Goal: Find specific page/section: Find specific page/section

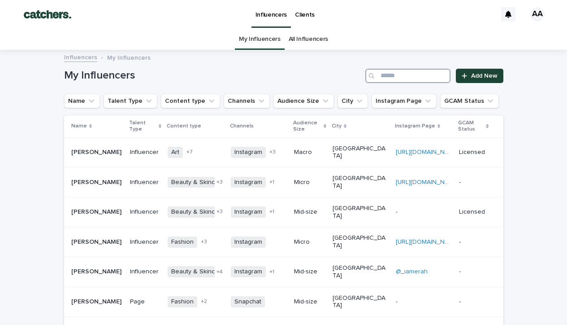
click at [409, 79] on input "Search" at bounding box center [408, 76] width 85 height 14
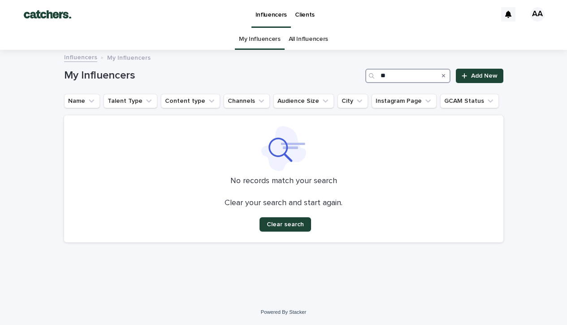
type input "*"
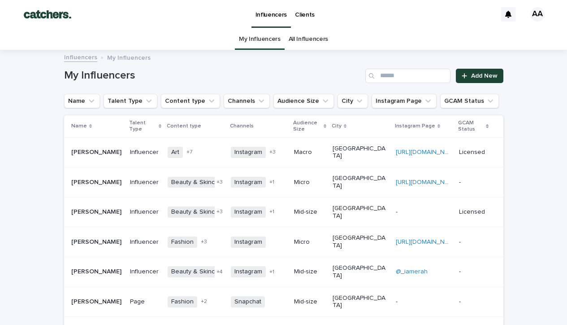
click at [302, 44] on link "All Influencers" at bounding box center [308, 39] width 39 height 21
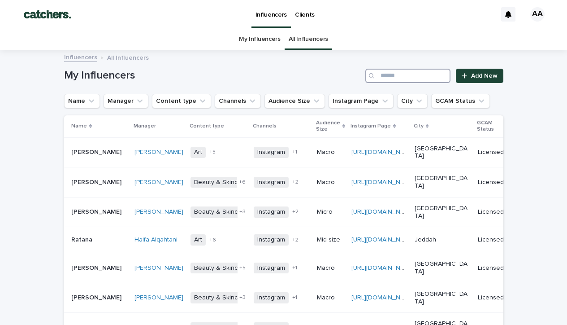
click at [408, 76] on input "Search" at bounding box center [408, 76] width 85 height 14
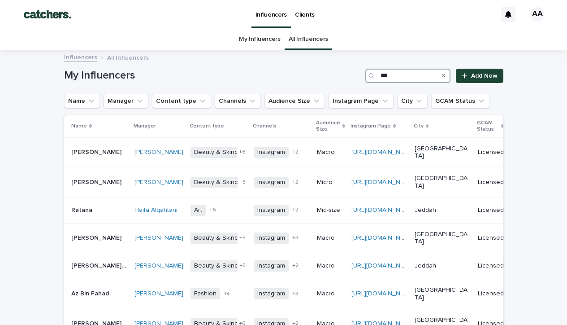
type input "****"
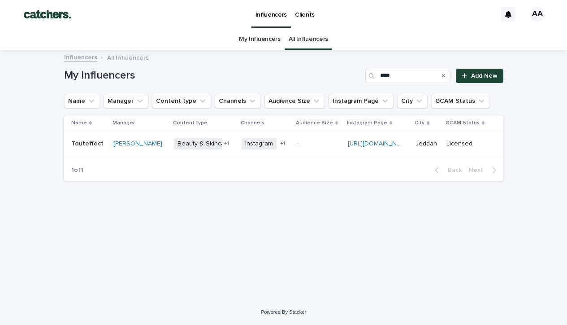
click at [302, 142] on p "-" at bounding box center [319, 144] width 44 height 8
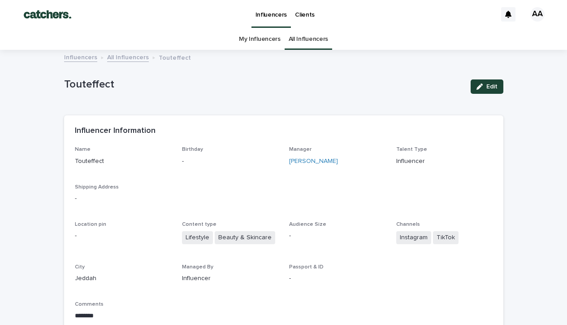
scroll to position [239, 0]
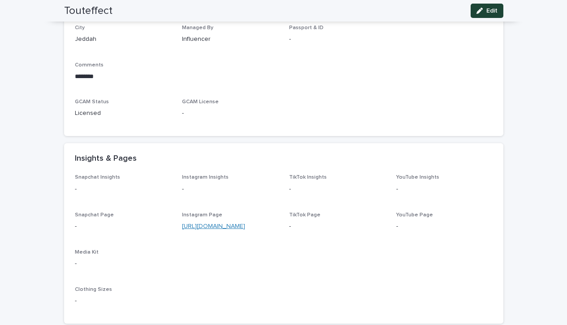
click at [230, 223] on link "[URL][DOMAIN_NAME]" at bounding box center [213, 226] width 63 height 6
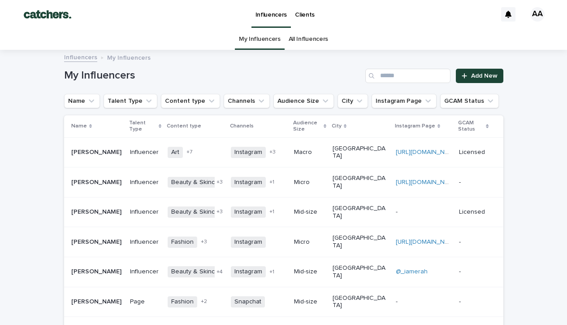
click at [303, 36] on link "All Influencers" at bounding box center [308, 39] width 39 height 21
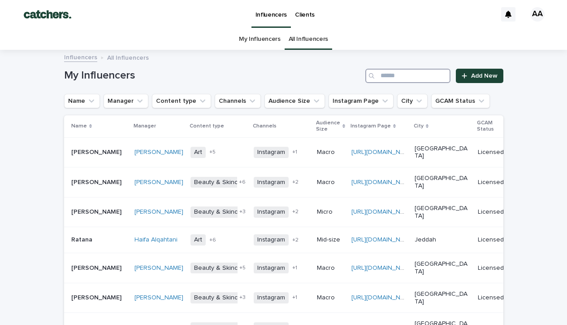
click at [405, 74] on input "Search" at bounding box center [408, 76] width 85 height 14
type input "****"
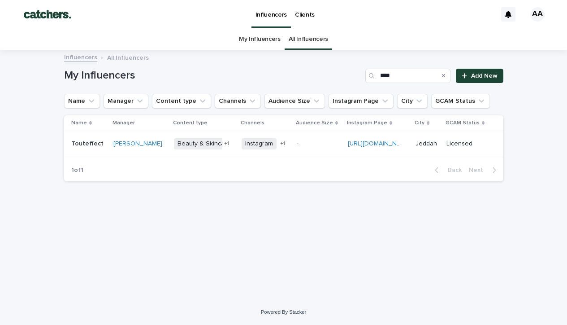
click at [96, 147] on p "Touteffect" at bounding box center [88, 142] width 34 height 9
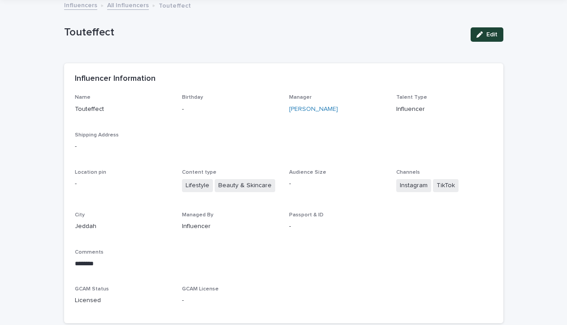
scroll to position [51, 0]
